Goal: Information Seeking & Learning: Learn about a topic

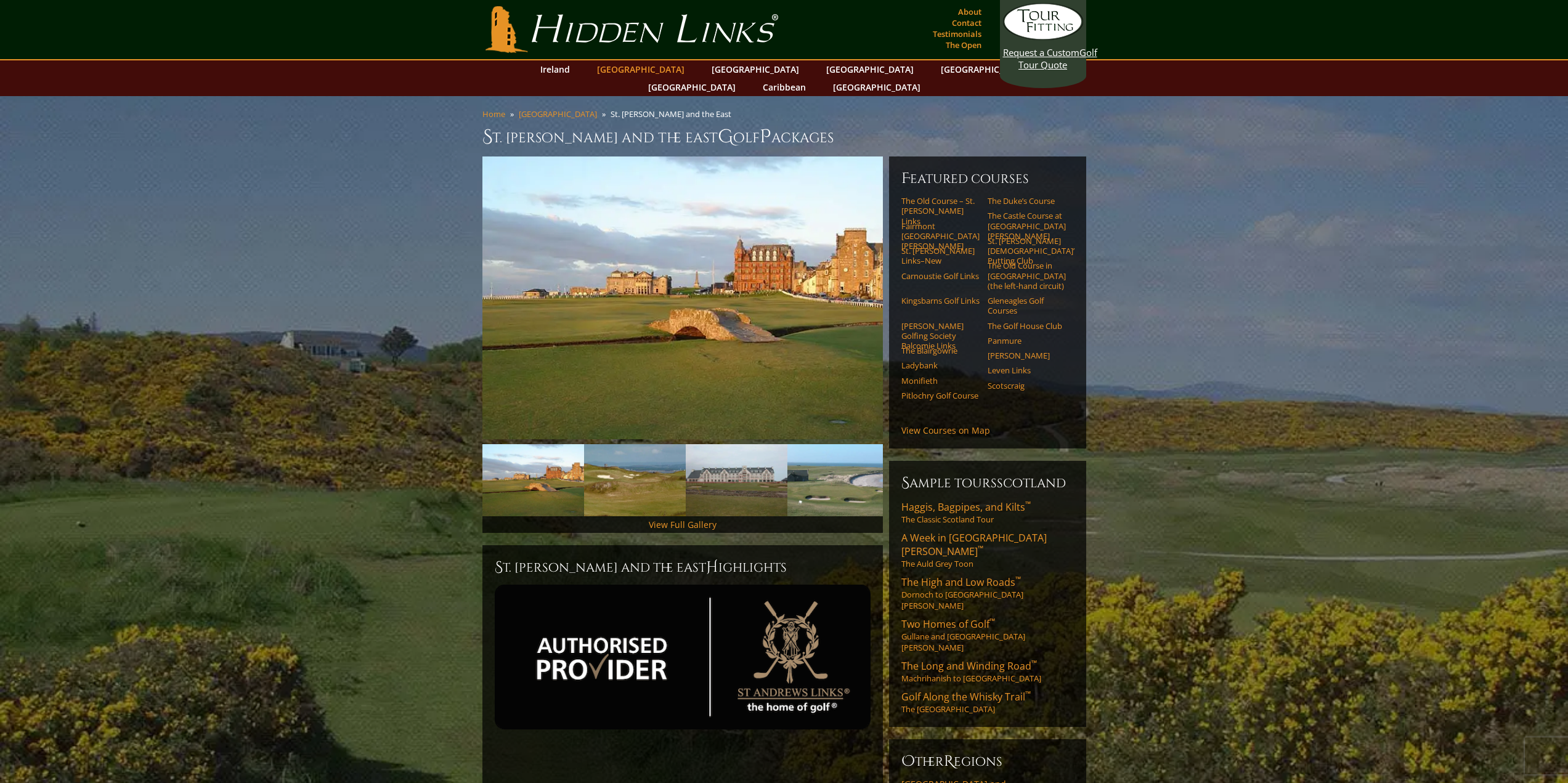
click at [647, 66] on link "[GEOGRAPHIC_DATA]" at bounding box center [641, 69] width 100 height 18
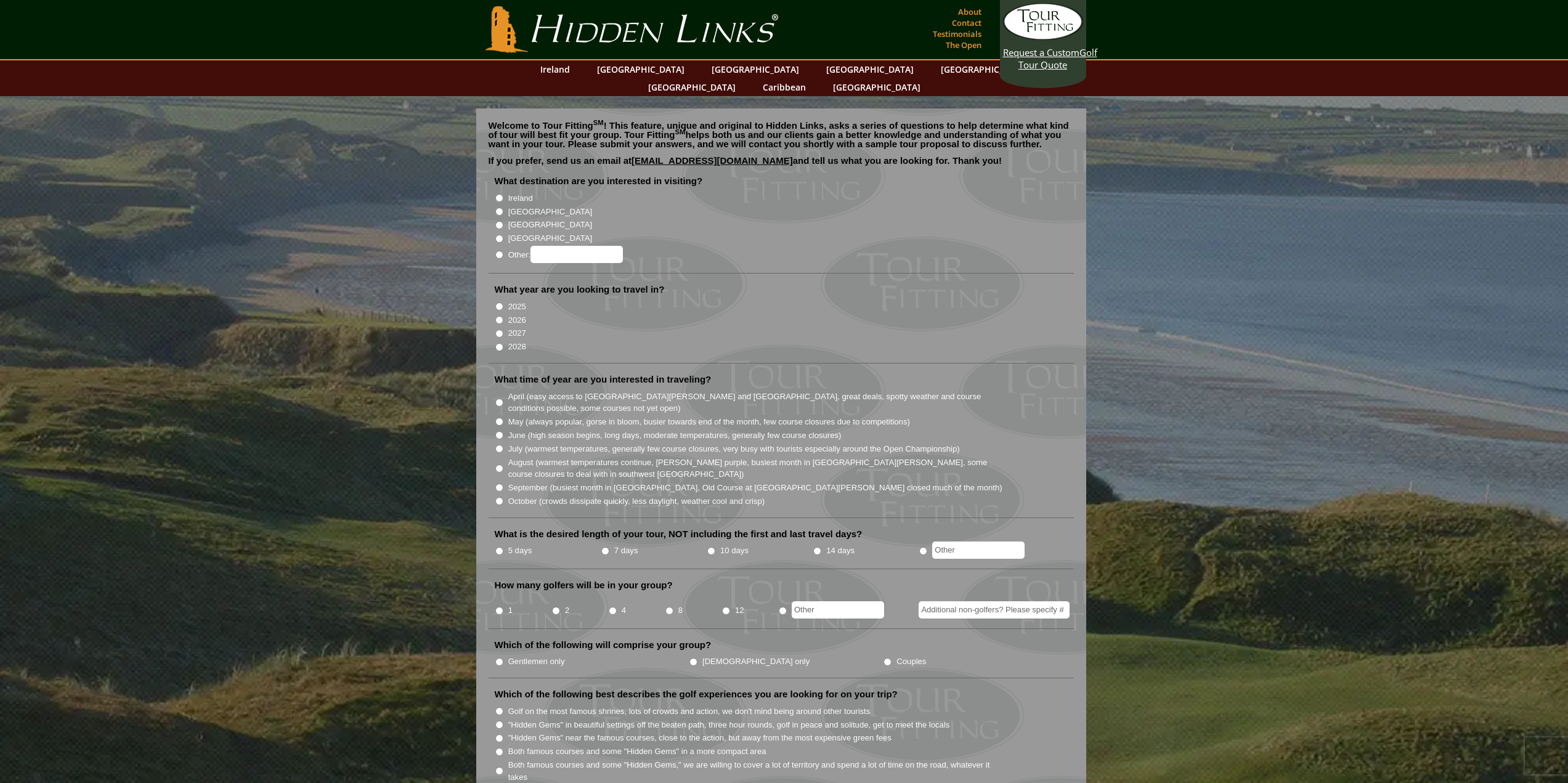
drag, startPoint x: 1159, startPoint y: 0, endPoint x: 1304, endPoint y: 110, distance: 182.0
